Goal: Find specific page/section: Find specific page/section

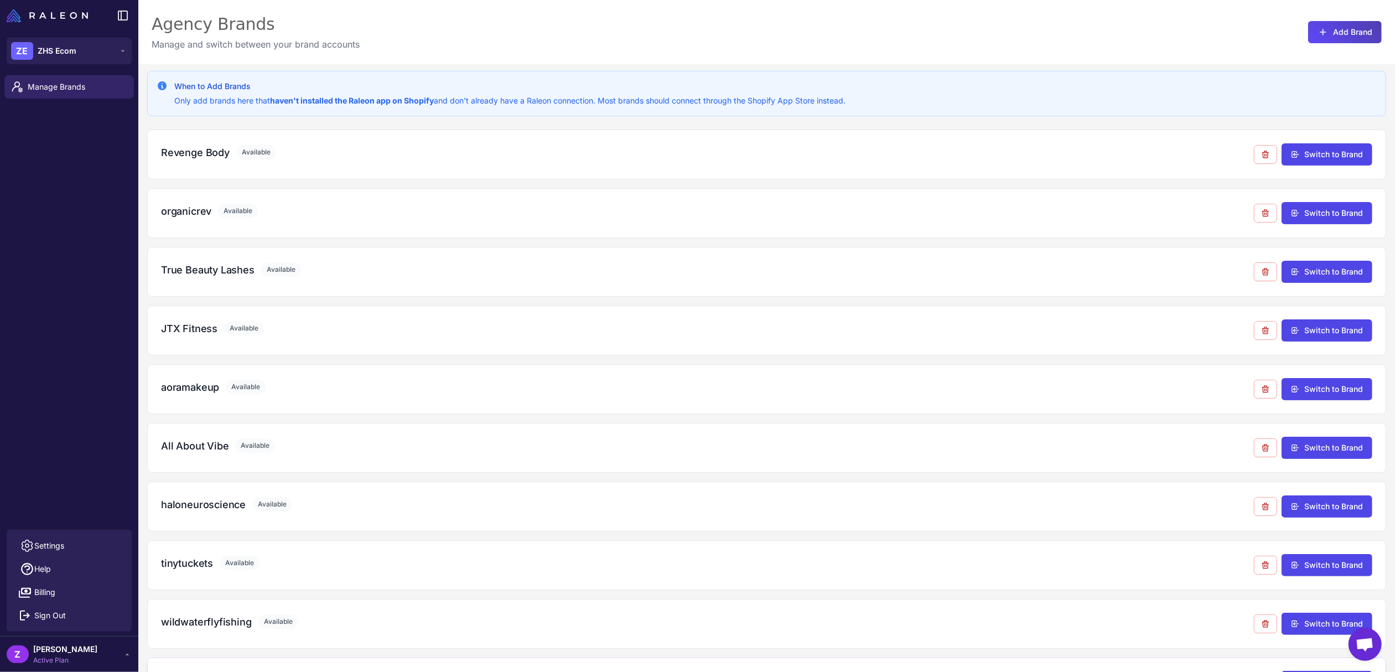
scroll to position [472, 0]
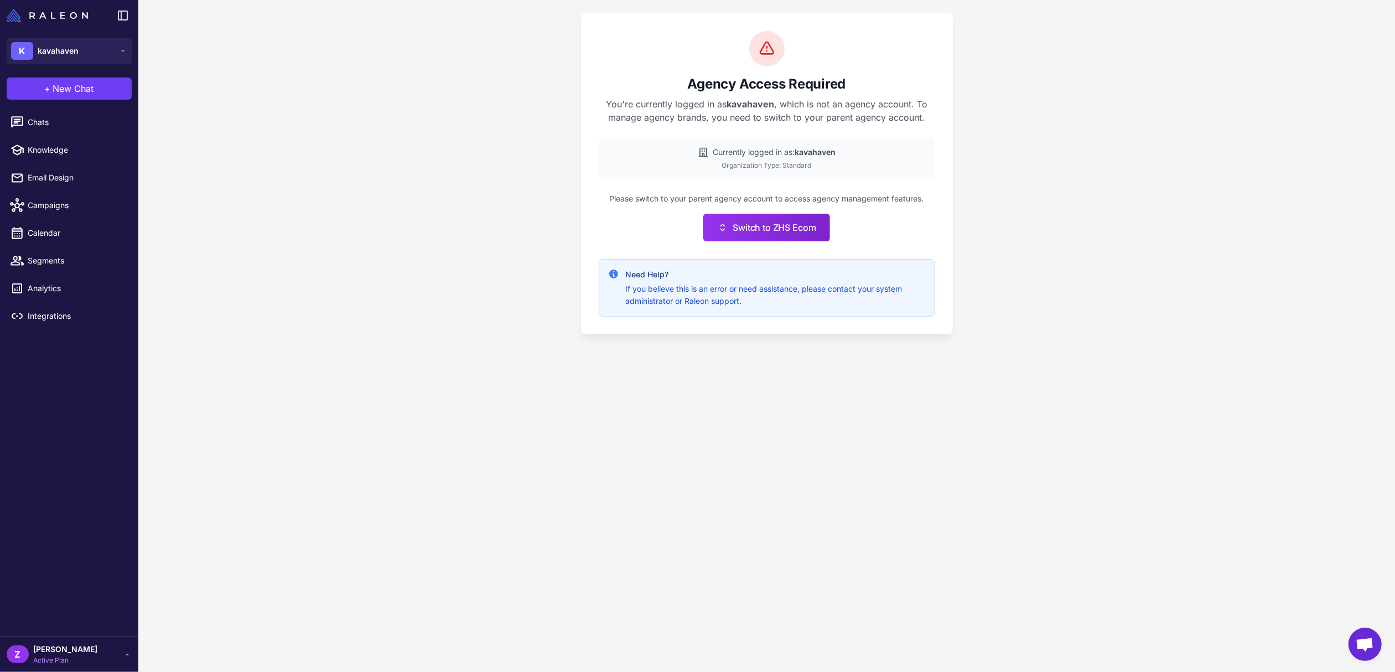
click at [917, 204] on p "Please switch to your parent agency account to access agency management feature…" at bounding box center [767, 199] width 336 height 12
